Goal: Task Accomplishment & Management: Complete application form

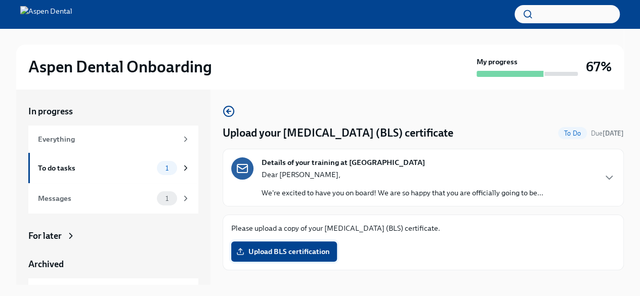
click at [308, 250] on span "Upload BLS certification" at bounding box center [284, 252] width 92 height 10
click at [0, 0] on input "Upload BLS certification" at bounding box center [0, 0] width 0 height 0
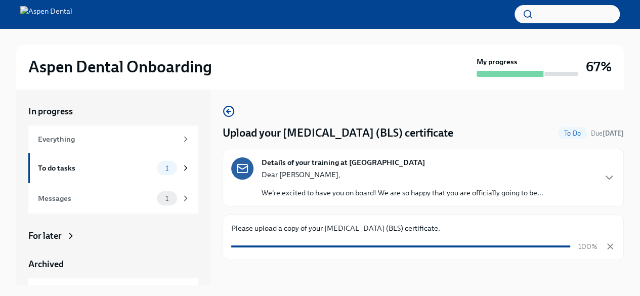
scroll to position [17, 0]
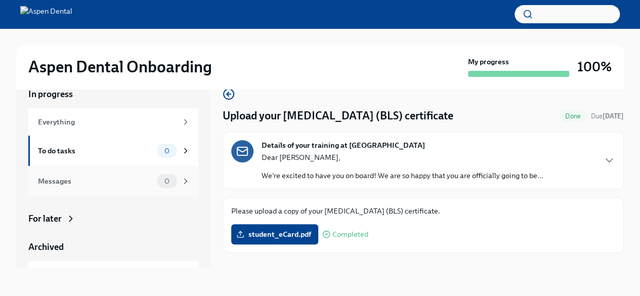
click at [60, 182] on div "Messages" at bounding box center [95, 181] width 115 height 11
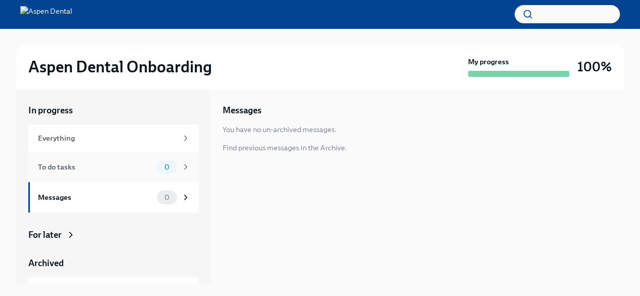
click at [67, 154] on div "To do tasks 0" at bounding box center [113, 167] width 170 height 30
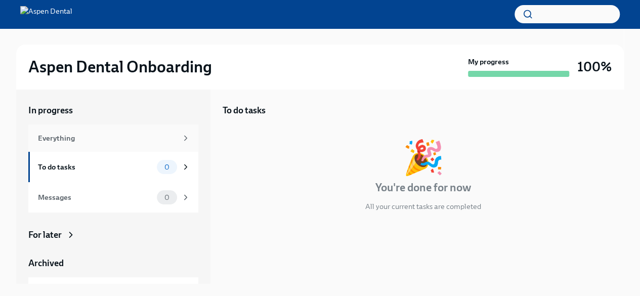
click at [76, 130] on div "Everything" at bounding box center [113, 138] width 170 height 27
click at [64, 236] on div "For later" at bounding box center [113, 235] width 170 height 12
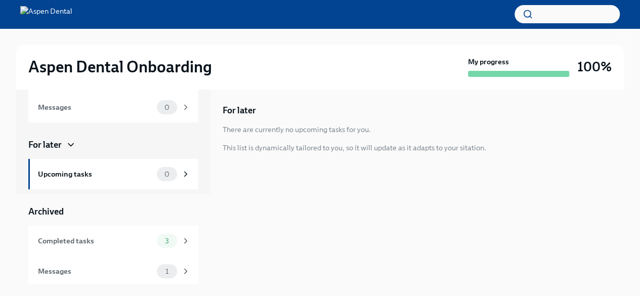
scroll to position [92, 0]
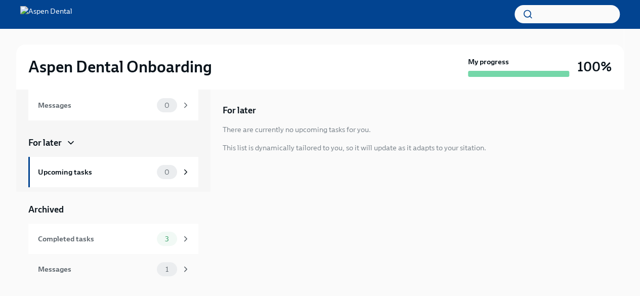
click at [159, 268] on span "1" at bounding box center [166, 270] width 15 height 8
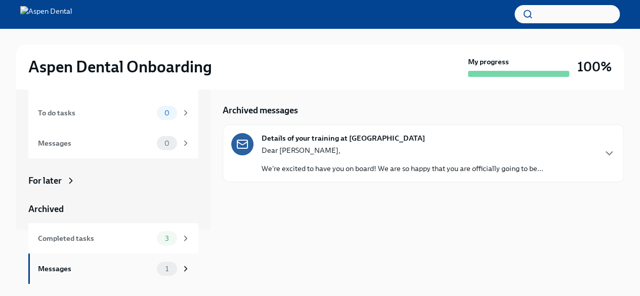
scroll to position [54, 0]
click at [322, 162] on div "Dear [PERSON_NAME], We're excited to have you on board! We are so happy that yo…" at bounding box center [403, 159] width 282 height 28
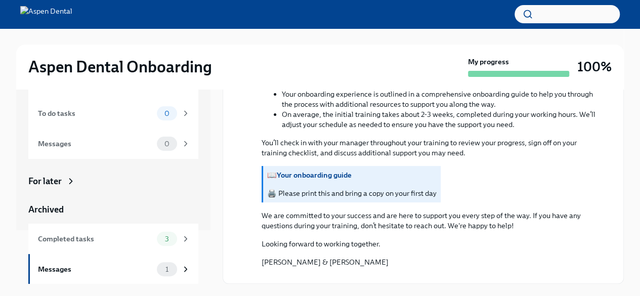
scroll to position [850, 0]
